Goal: Use online tool/utility: Utilize a website feature to perform a specific function

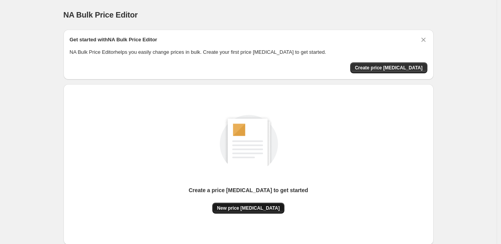
click at [252, 207] on span "New price [MEDICAL_DATA]" at bounding box center [248, 208] width 63 height 6
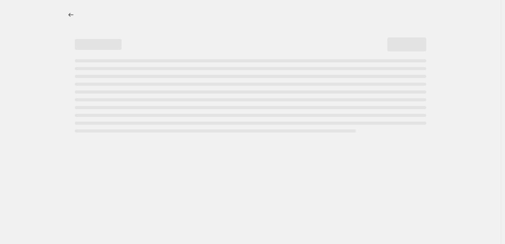
select select "percentage"
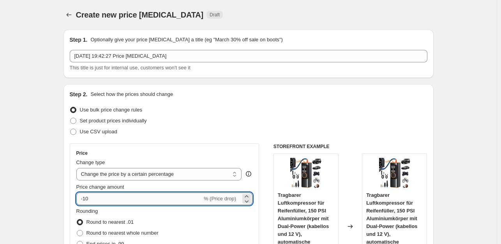
click at [105, 200] on input "-10" at bounding box center [139, 198] width 126 height 12
type input "-1"
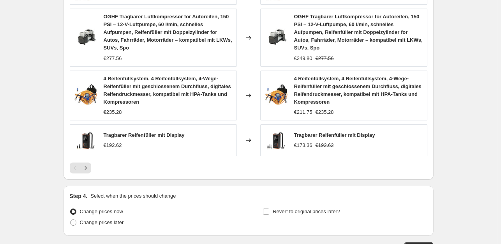
scroll to position [596, 0]
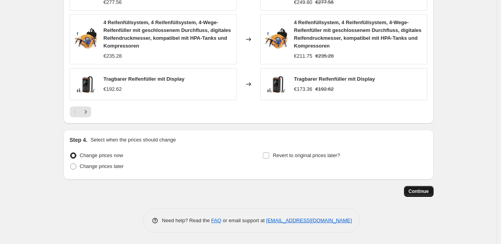
type input "-35"
click at [429, 191] on span "Continue" at bounding box center [419, 191] width 20 height 6
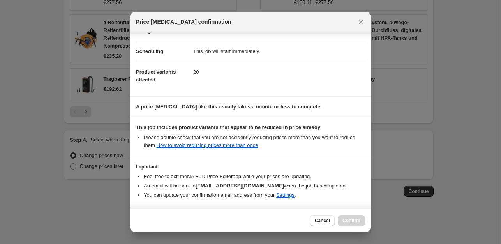
scroll to position [83, 0]
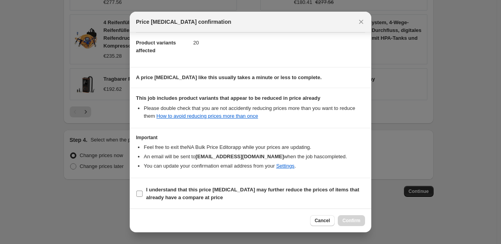
click at [139, 193] on input "I understand that this price [MEDICAL_DATA] may further reduce the prices of it…" at bounding box center [139, 194] width 6 height 6
checkbox input "true"
click at [347, 223] on span "Confirm" at bounding box center [351, 220] width 18 height 6
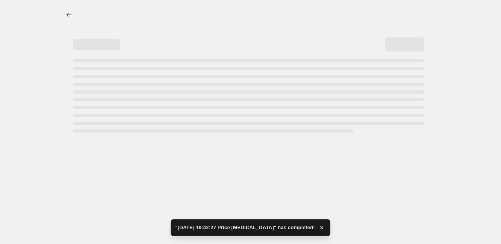
select select "percentage"
